Goal: Task Accomplishment & Management: Complete application form

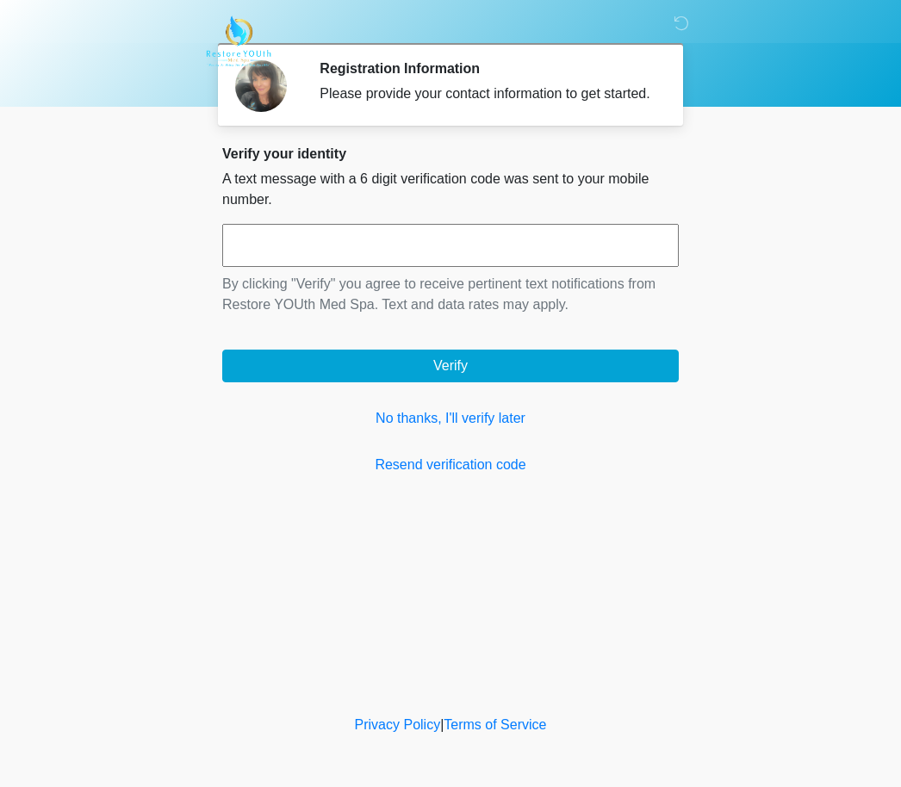
scroll to position [1, 0]
click at [477, 429] on link "No thanks, I'll verify later" at bounding box center [450, 418] width 456 height 21
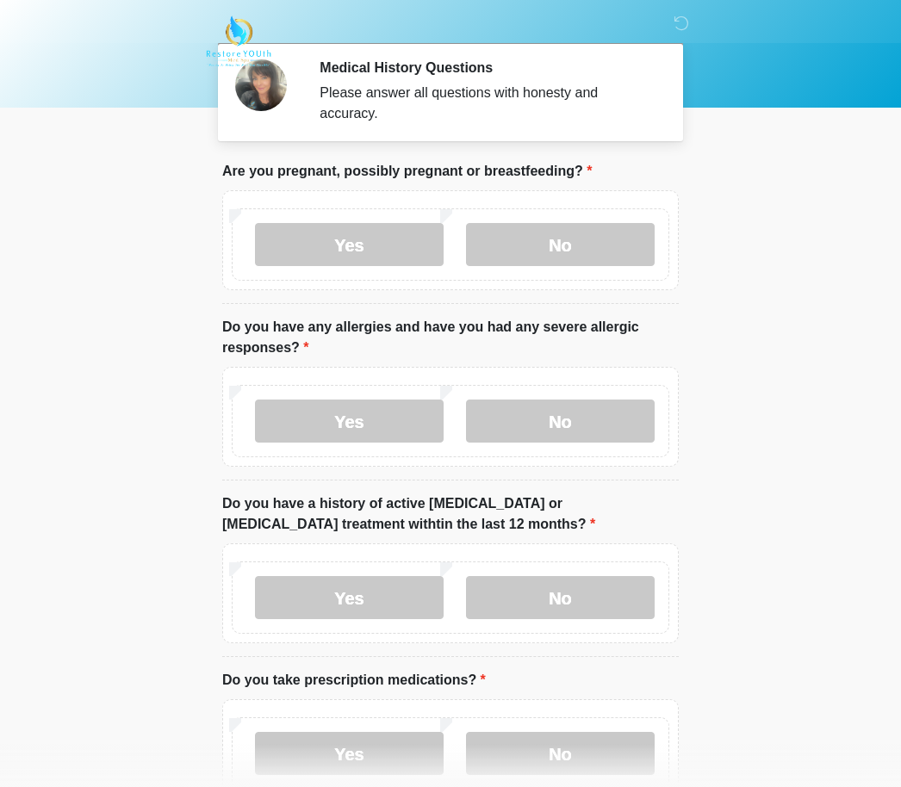
click at [565, 245] on label "No" at bounding box center [560, 244] width 189 height 43
click at [570, 423] on label "No" at bounding box center [560, 421] width 189 height 43
click at [563, 594] on label "No" at bounding box center [560, 597] width 189 height 43
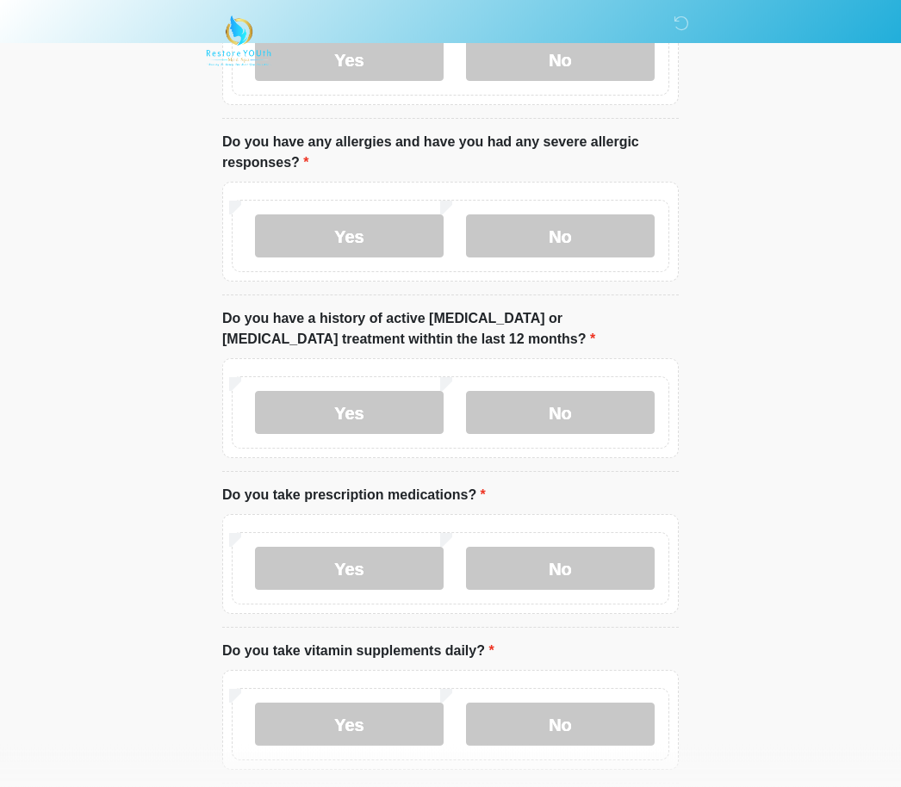
scroll to position [187, 0]
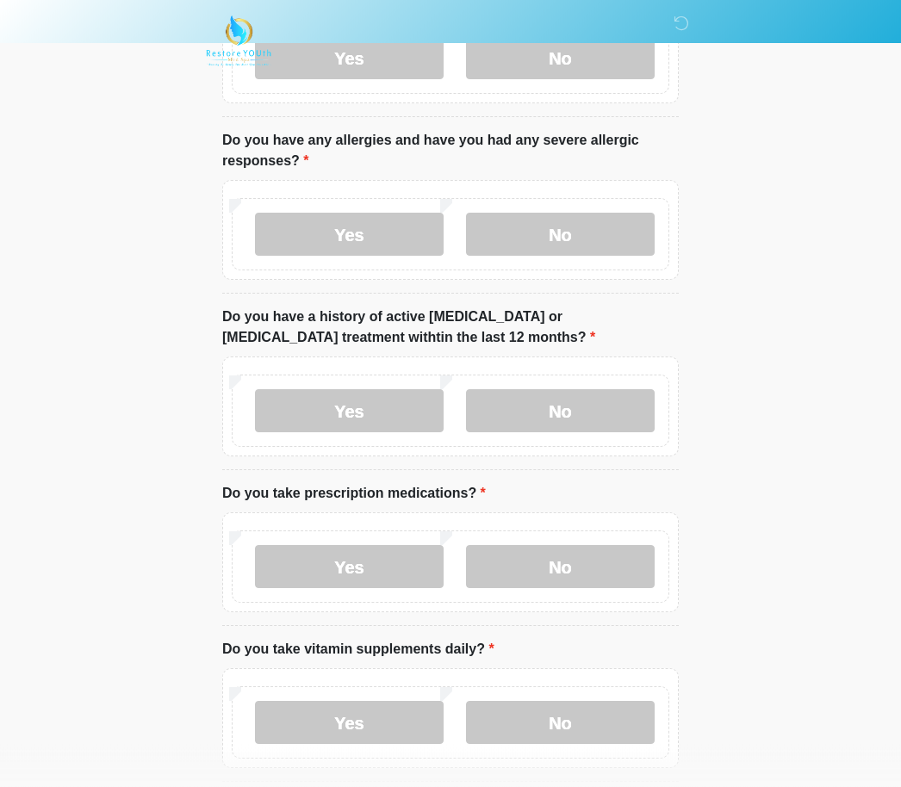
click at [369, 559] on label "Yes" at bounding box center [349, 567] width 189 height 43
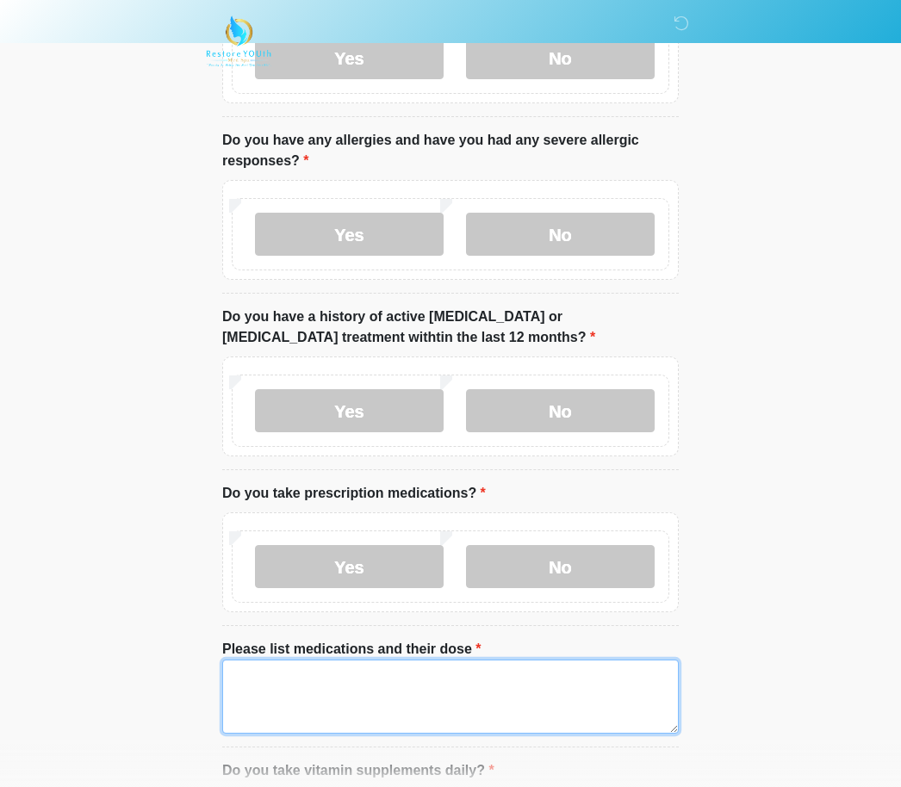
click at [394, 691] on textarea "Please list medications and their dose" at bounding box center [450, 697] width 456 height 74
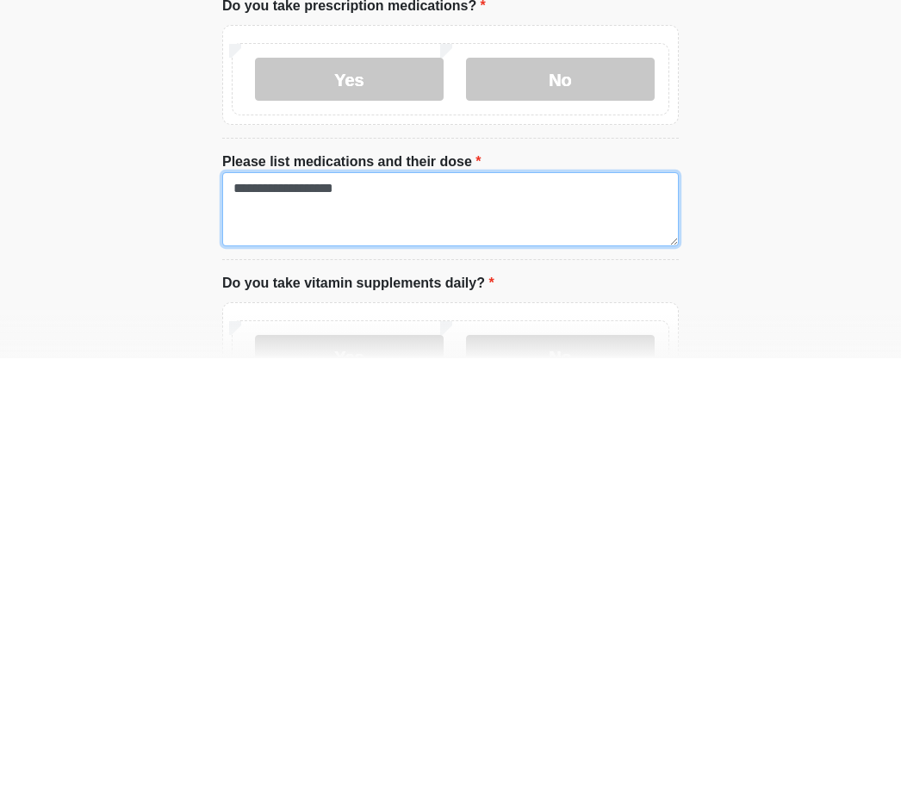
type textarea "**********"
click at [566, 764] on label "No" at bounding box center [560, 785] width 189 height 43
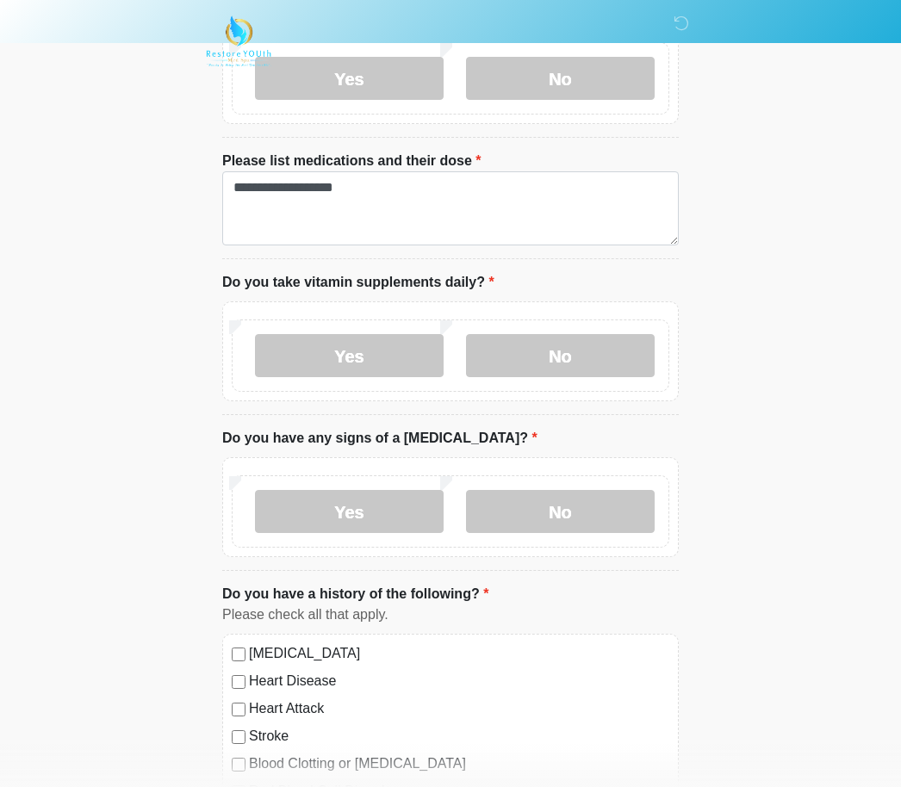
click at [556, 507] on label "No" at bounding box center [560, 511] width 189 height 43
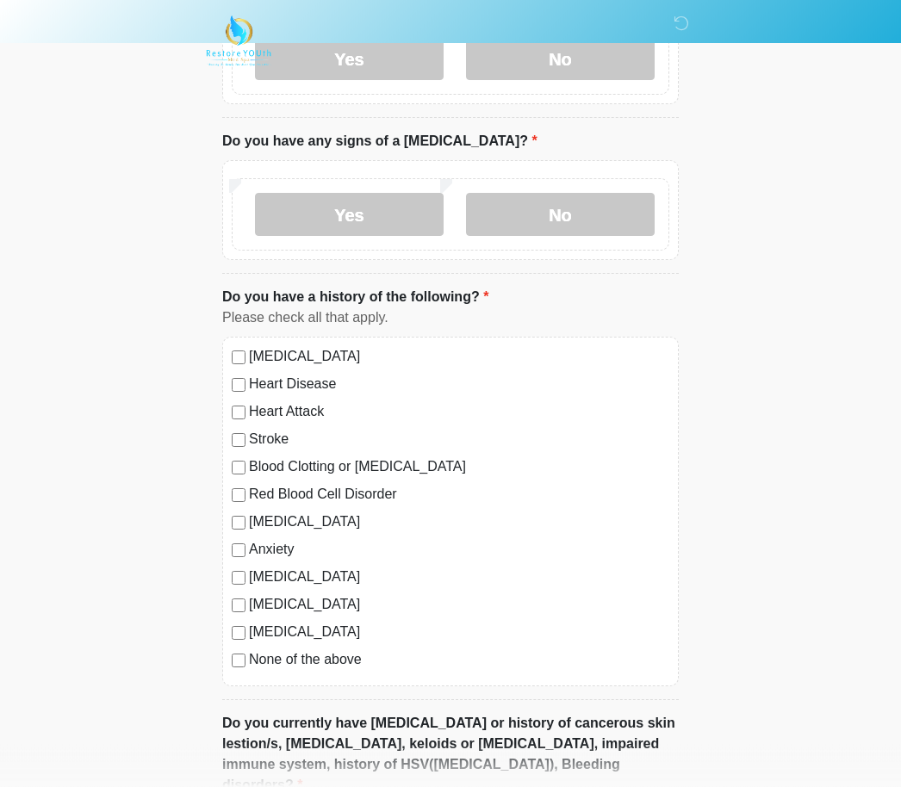
scroll to position [973, 0]
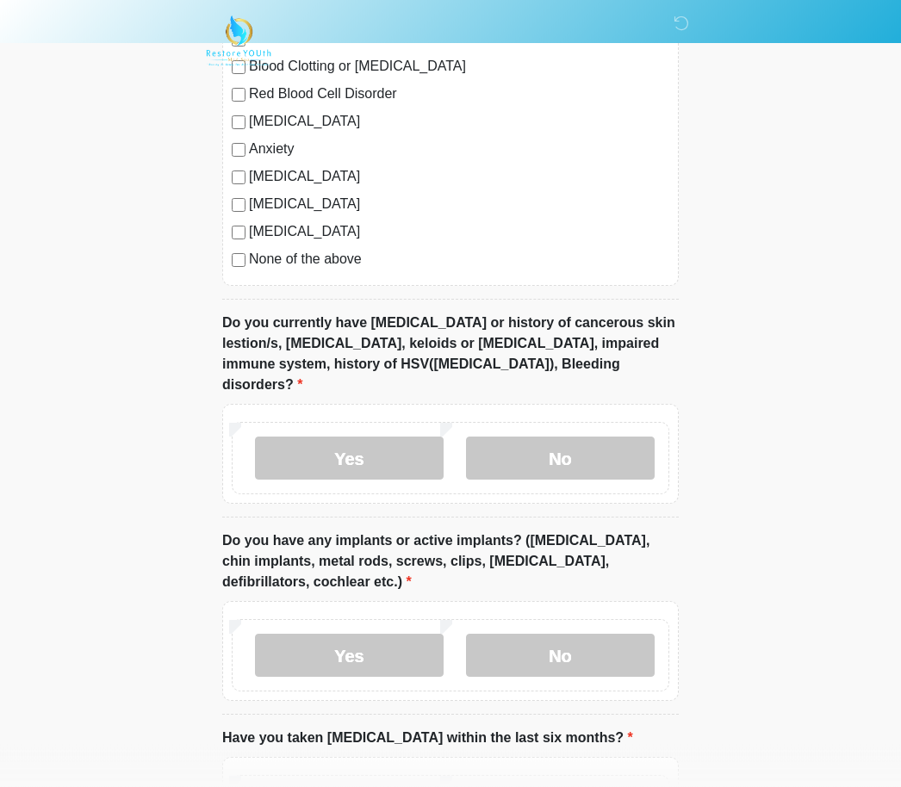
click at [563, 437] on label "No" at bounding box center [560, 458] width 189 height 43
click at [573, 634] on label "No" at bounding box center [560, 655] width 189 height 43
click at [381, 634] on label "Yes" at bounding box center [349, 655] width 189 height 43
click at [443, 748] on input "What implants do you have and where?" at bounding box center [450, 764] width 456 height 33
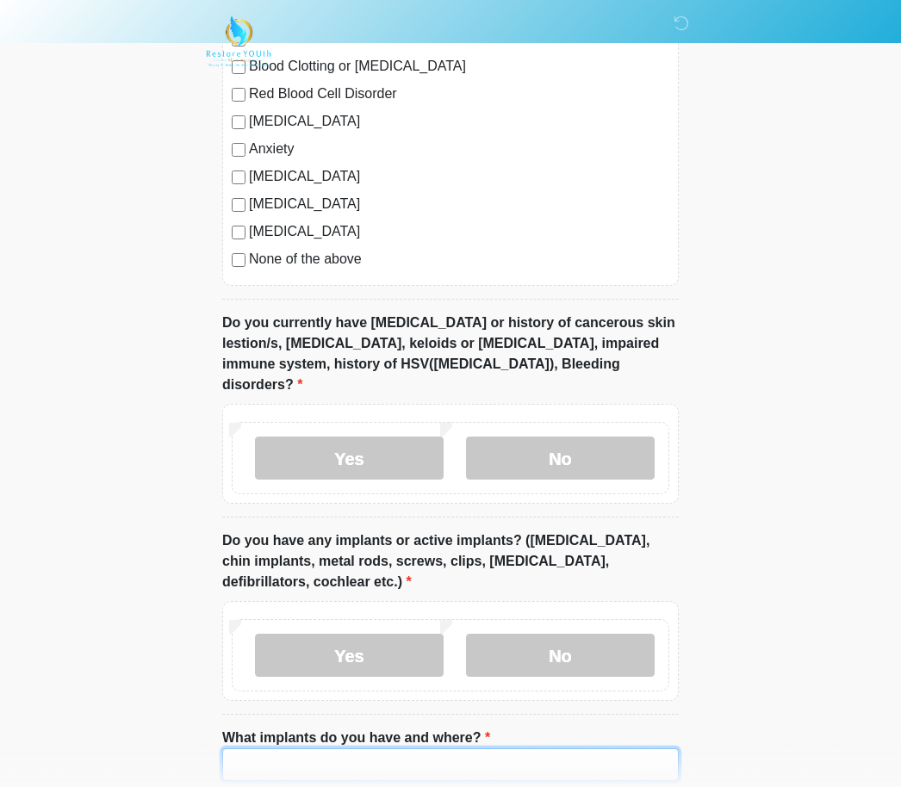
scroll to position [1534, 0]
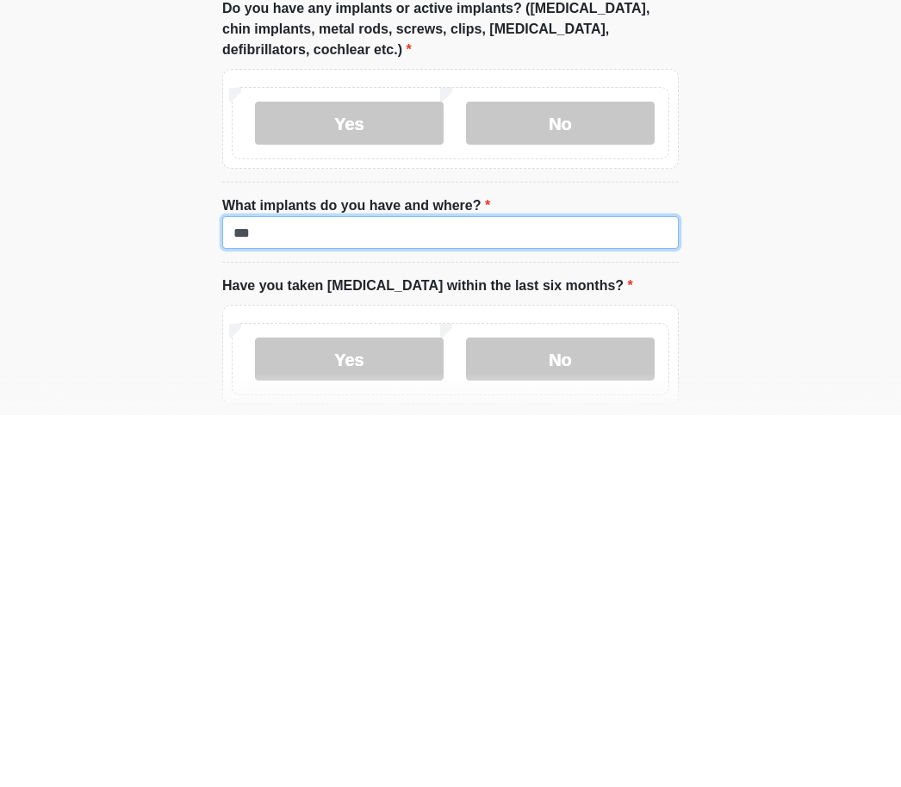
type input "***"
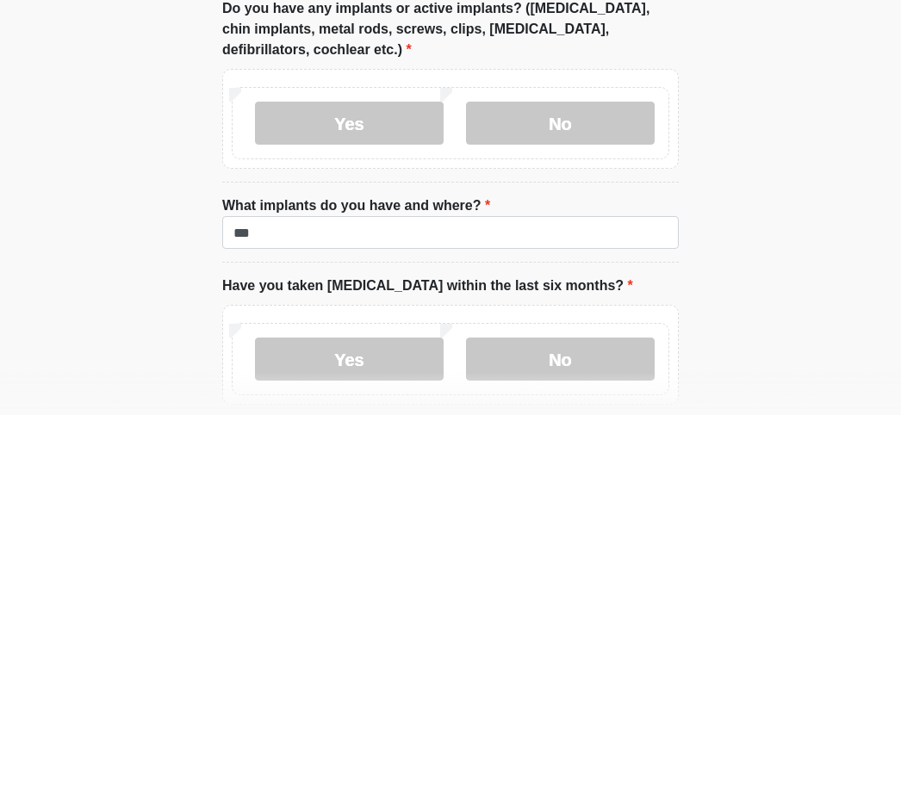
click at [577, 710] on label "No" at bounding box center [560, 731] width 189 height 43
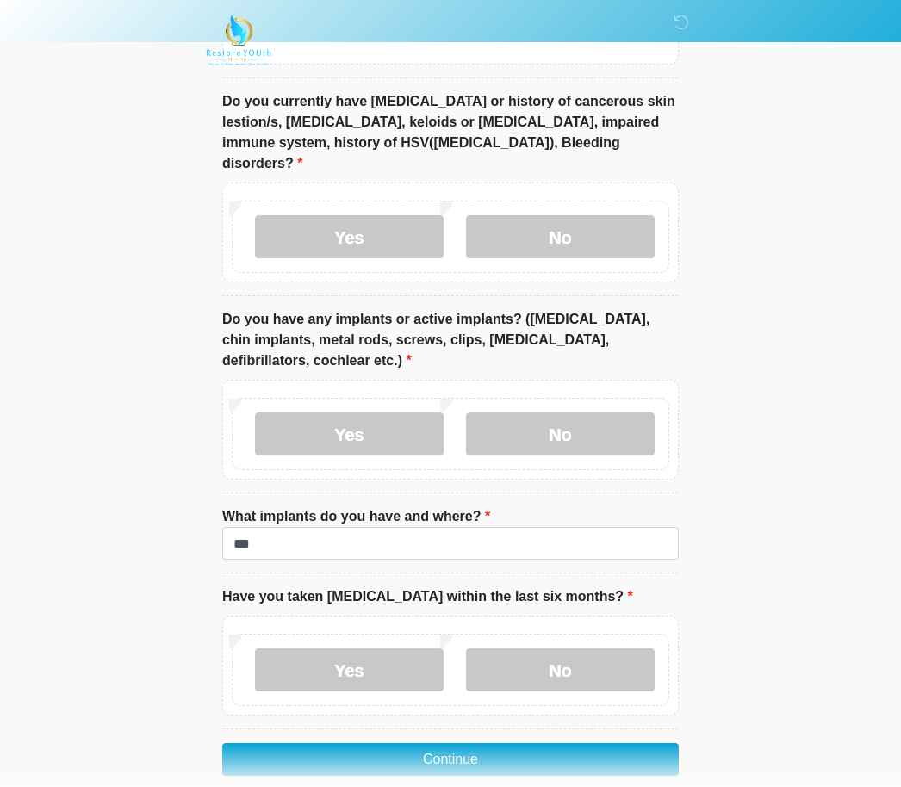
click at [474, 744] on button "Continue" at bounding box center [450, 760] width 456 height 33
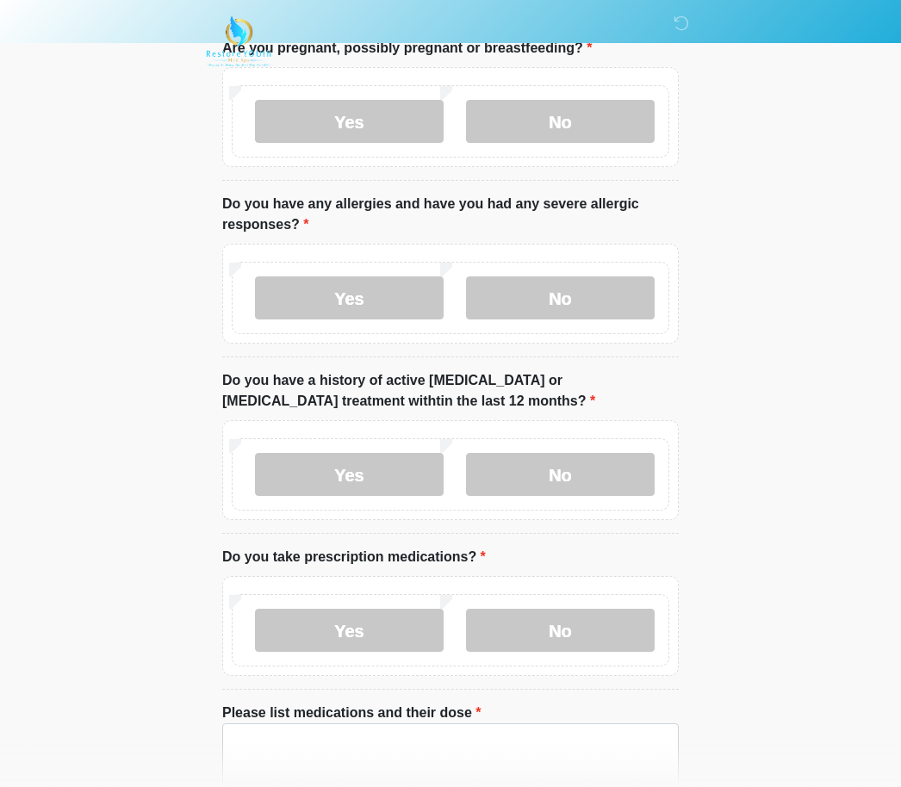
scroll to position [0, 0]
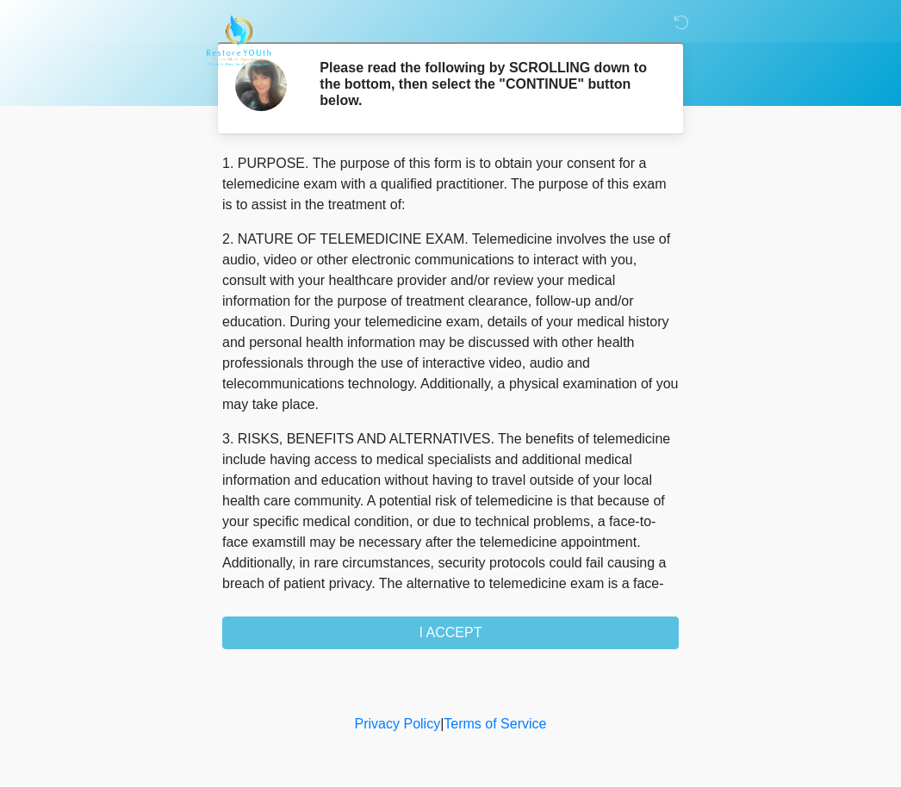
click at [496, 630] on div "1. PURPOSE. The purpose of this form is to obtain your consent for a telemedici…" at bounding box center [450, 402] width 456 height 496
click at [462, 630] on div "1. PURPOSE. The purpose of this form is to obtain your consent for a telemedici…" at bounding box center [450, 402] width 456 height 496
click at [462, 625] on div "1. PURPOSE. The purpose of this form is to obtain your consent for a telemedici…" at bounding box center [450, 402] width 456 height 496
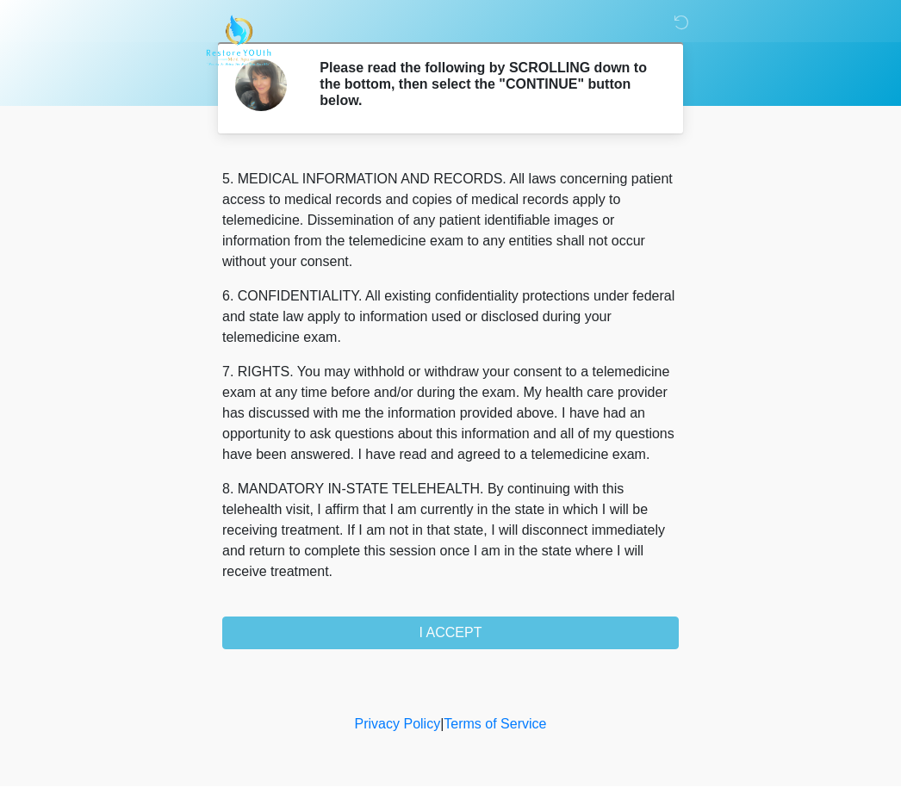
scroll to position [556, 0]
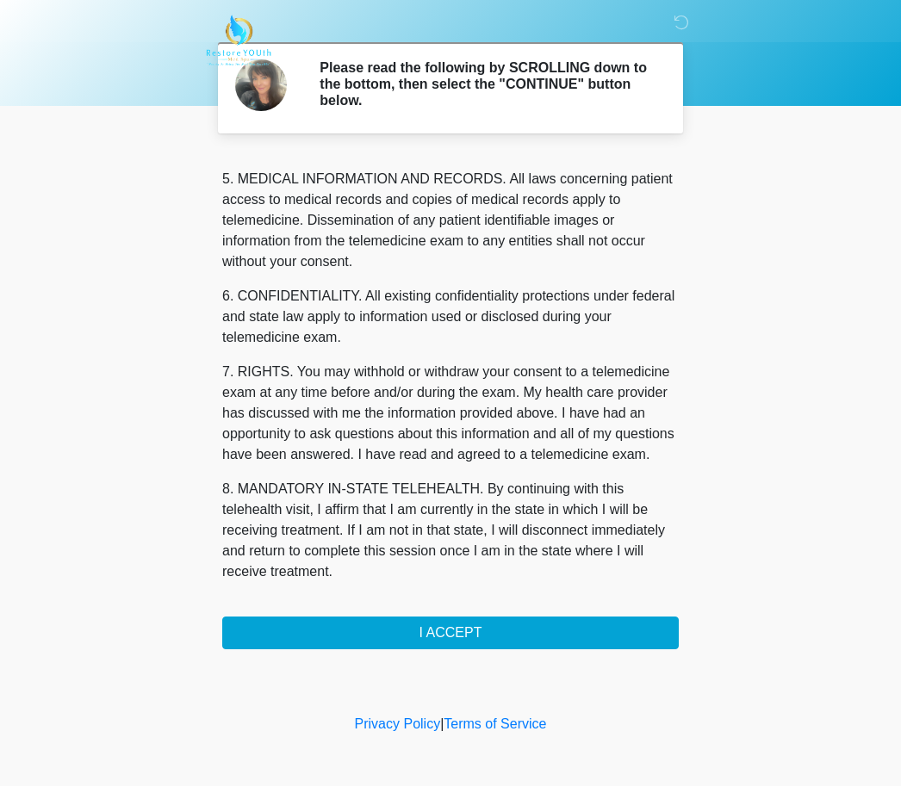
click at [464, 632] on button "I ACCEPT" at bounding box center [450, 633] width 456 height 33
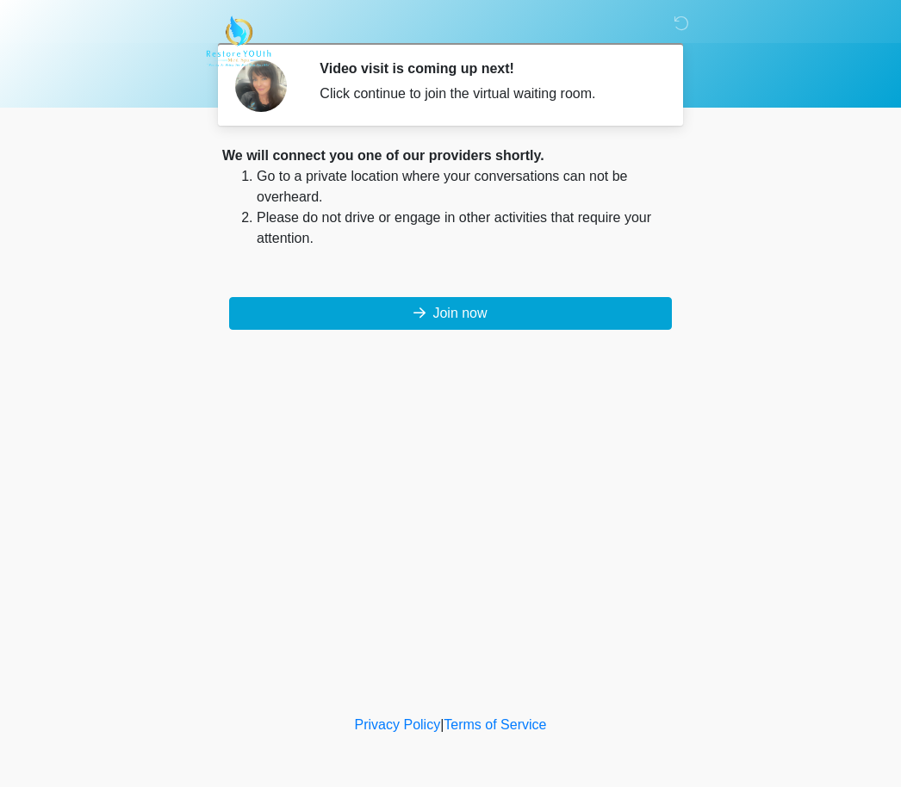
click at [454, 318] on button "Join now" at bounding box center [450, 313] width 443 height 33
